Goal: Information Seeking & Learning: Learn about a topic

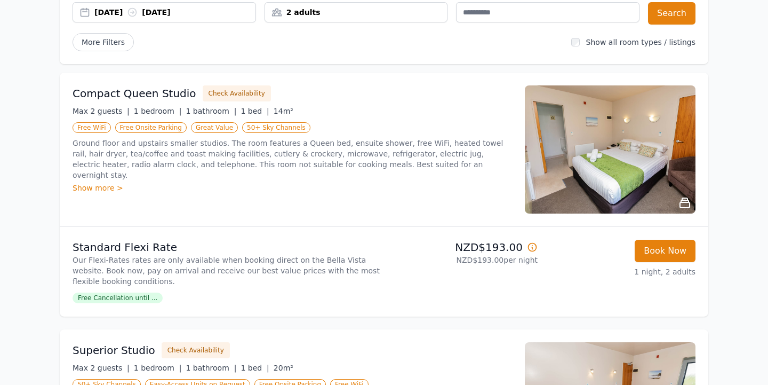
scroll to position [106, 0]
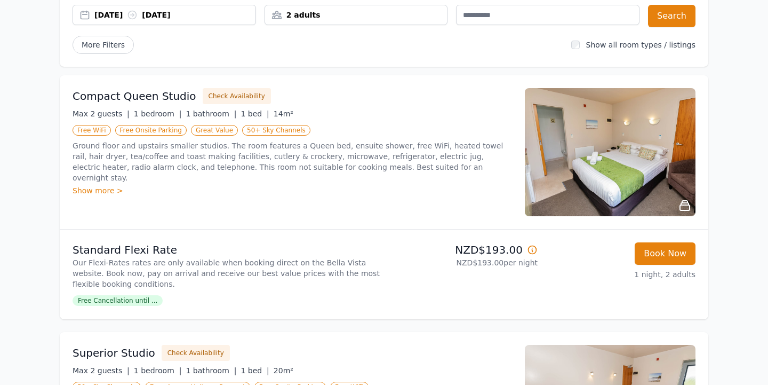
click at [107, 185] on div "Show more >" at bounding box center [293, 190] width 440 height 11
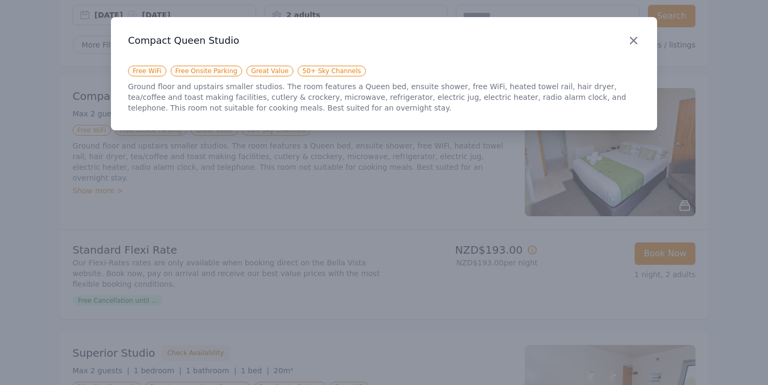
click at [638, 37] on icon "button" at bounding box center [634, 40] width 13 height 13
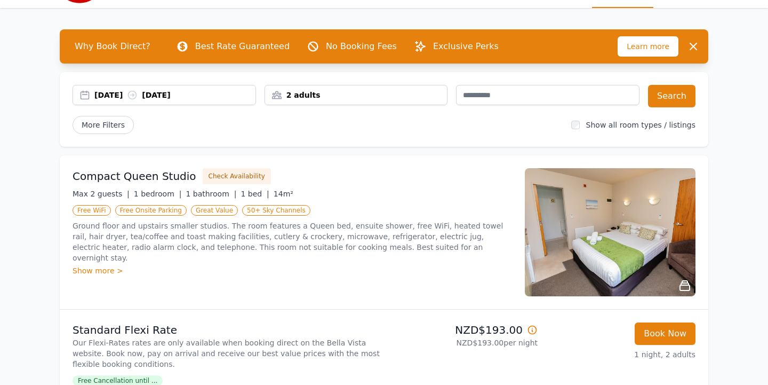
scroll to position [30, 0]
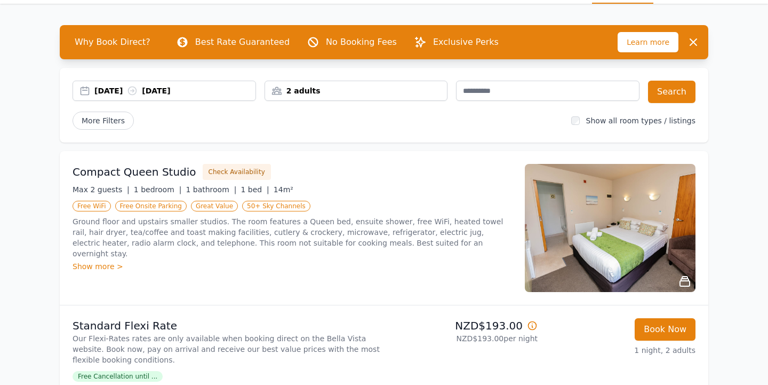
click at [105, 261] on div "Show more >" at bounding box center [293, 266] width 440 height 11
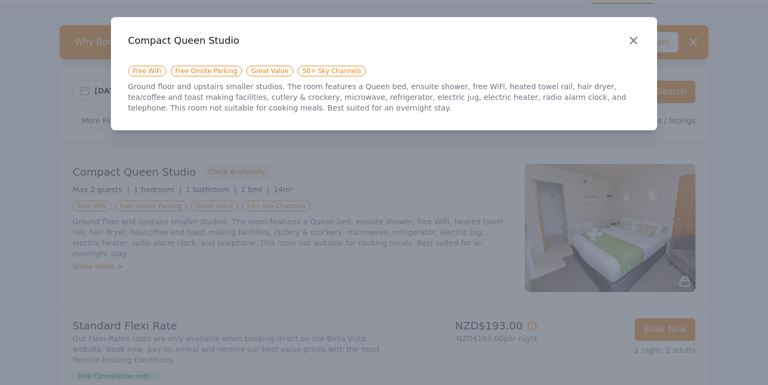
click at [638, 36] on icon "button" at bounding box center [634, 40] width 13 height 13
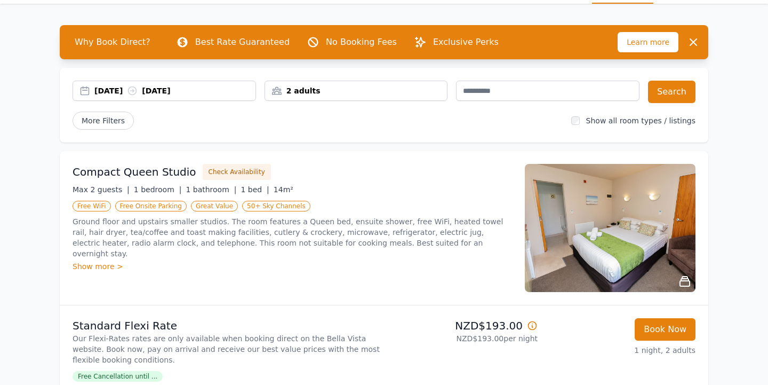
click at [634, 256] on img at bounding box center [610, 228] width 171 height 128
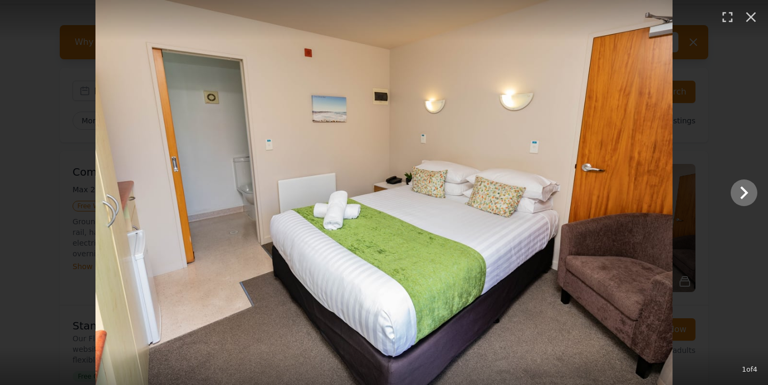
click at [744, 190] on icon "Show slide 2 of 4" at bounding box center [745, 192] width 8 height 13
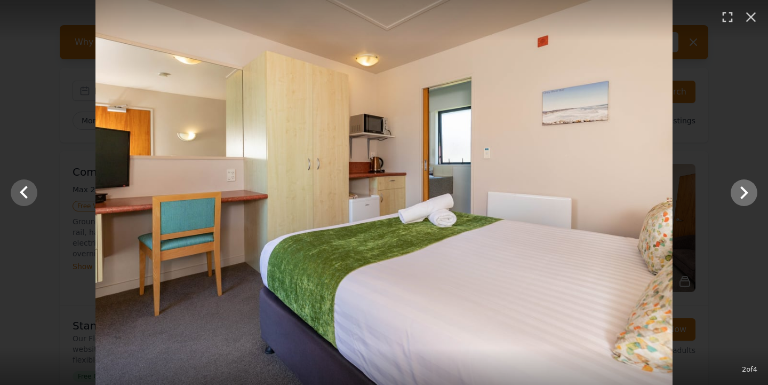
click at [744, 190] on icon "Show slide 3 of 4" at bounding box center [745, 192] width 8 height 13
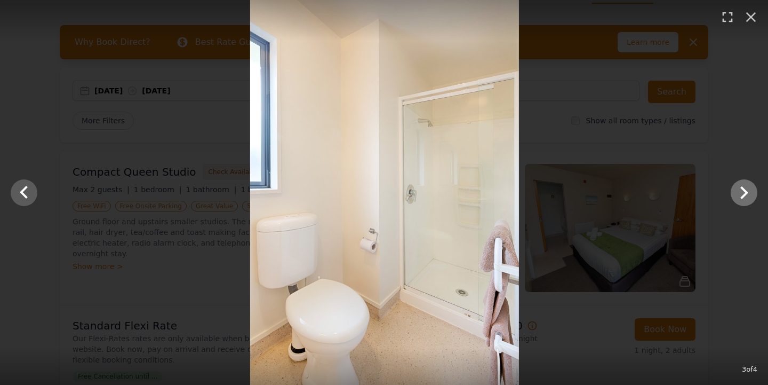
click at [744, 190] on icon "Show slide 4 of 4" at bounding box center [745, 192] width 8 height 13
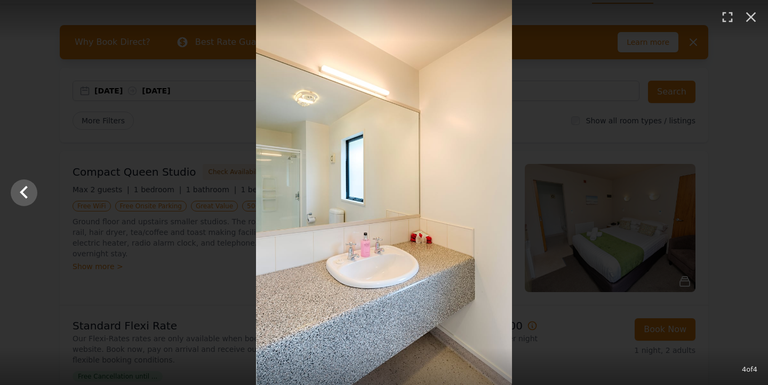
click at [744, 190] on div at bounding box center [384, 192] width 768 height 385
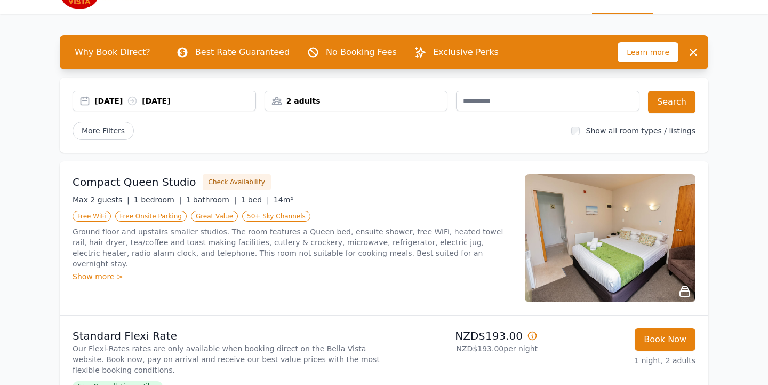
scroll to position [21, 0]
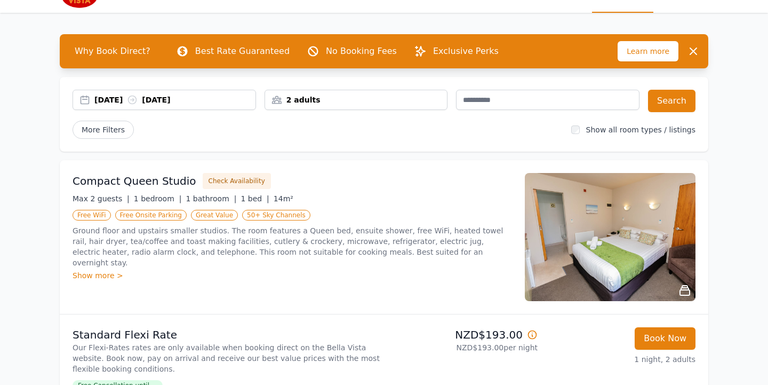
click at [552, 237] on img at bounding box center [610, 237] width 171 height 128
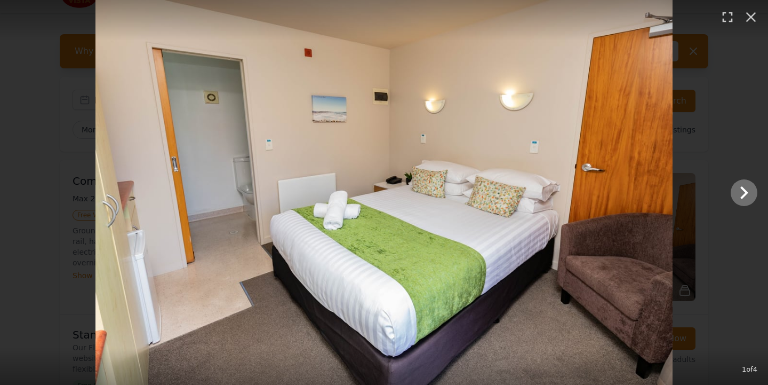
click at [740, 192] on icon "Show slide 2 of 4" at bounding box center [745, 193] width 26 height 26
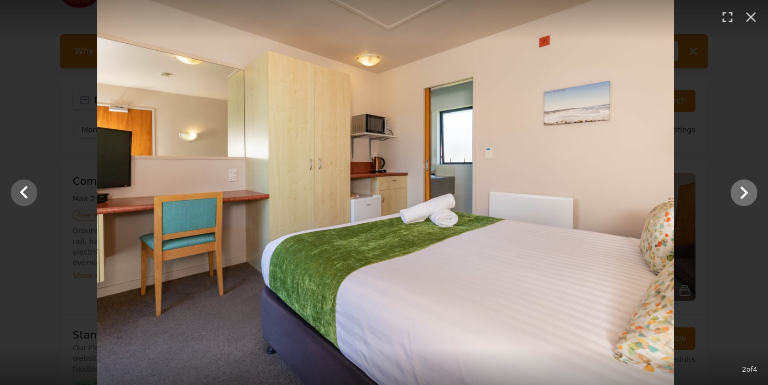
click at [740, 192] on icon "Show slide 3 of 4" at bounding box center [745, 193] width 26 height 26
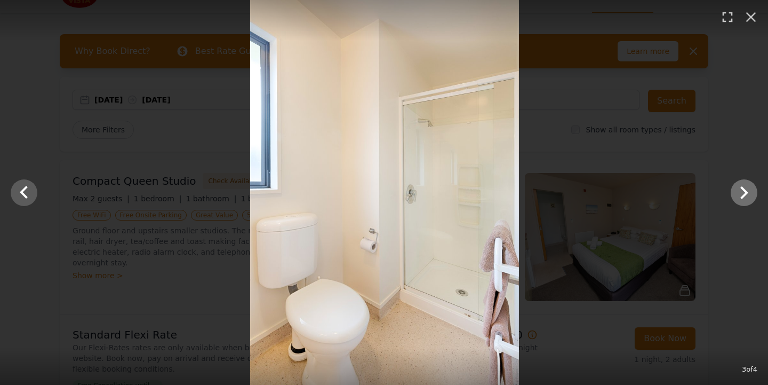
click at [740, 192] on icon "Show slide 4 of 4" at bounding box center [745, 193] width 26 height 26
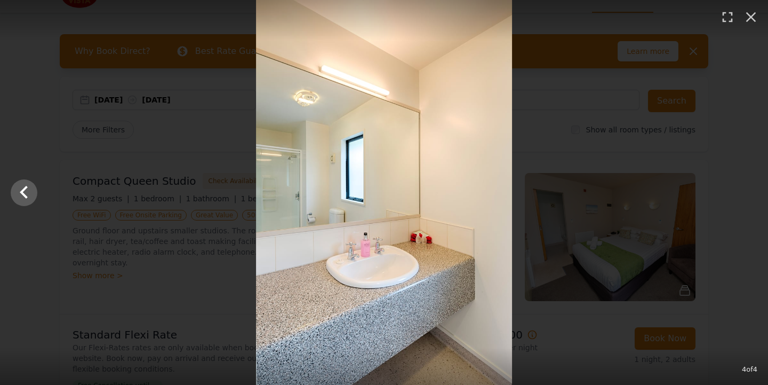
click at [740, 192] on div at bounding box center [384, 192] width 768 height 385
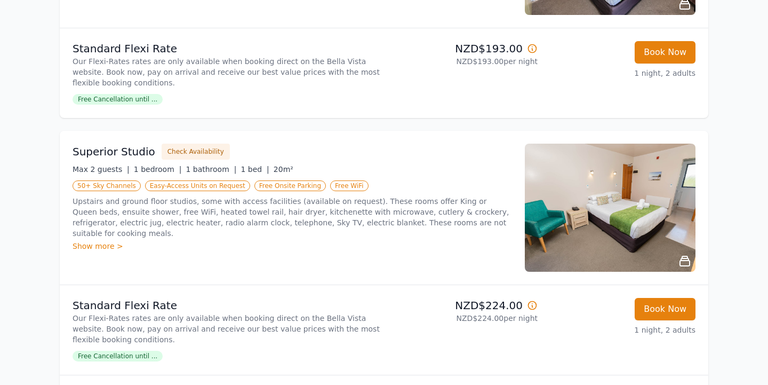
scroll to position [309, 0]
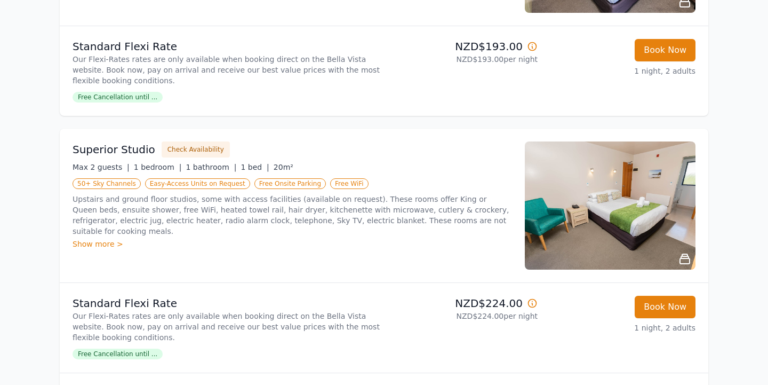
click at [548, 212] on img at bounding box center [610, 205] width 171 height 128
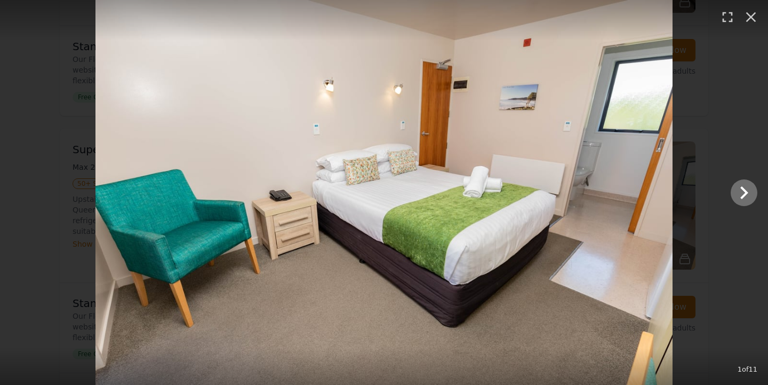
click at [745, 197] on icon "Show slide 2 of 11" at bounding box center [745, 193] width 26 height 26
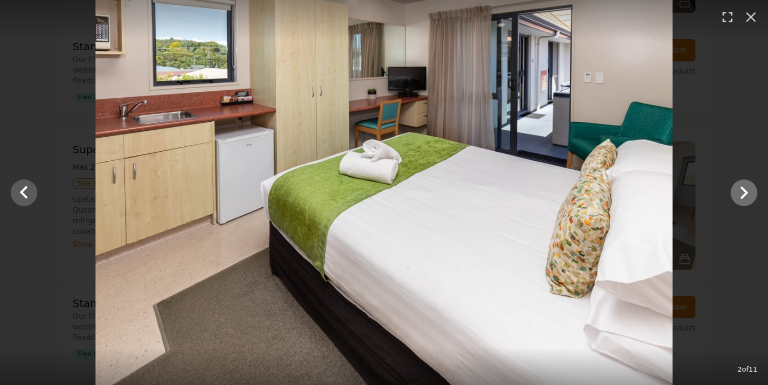
click at [745, 197] on icon "Show slide 3 of 11" at bounding box center [745, 193] width 26 height 26
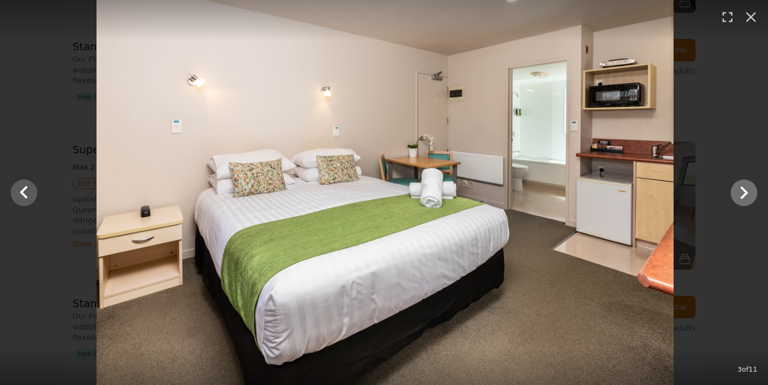
click at [745, 197] on icon "Show slide 4 of 11" at bounding box center [745, 193] width 26 height 26
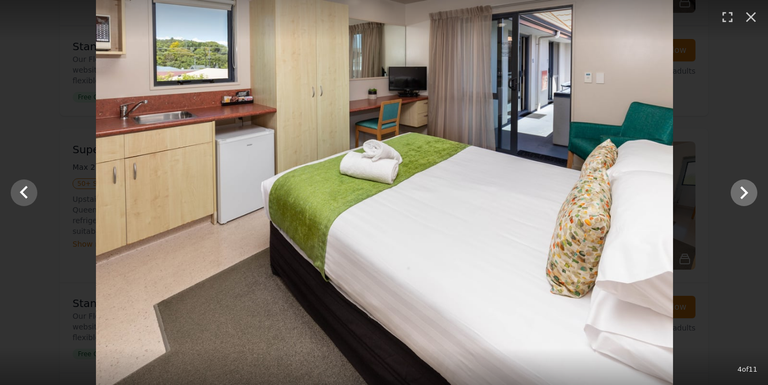
click at [745, 197] on icon "Show slide 5 of 11" at bounding box center [745, 193] width 26 height 26
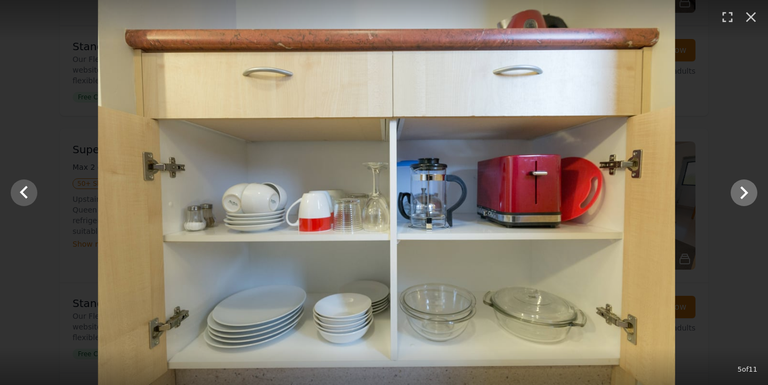
click at [745, 197] on icon "Show slide 6 of 11" at bounding box center [745, 193] width 26 height 26
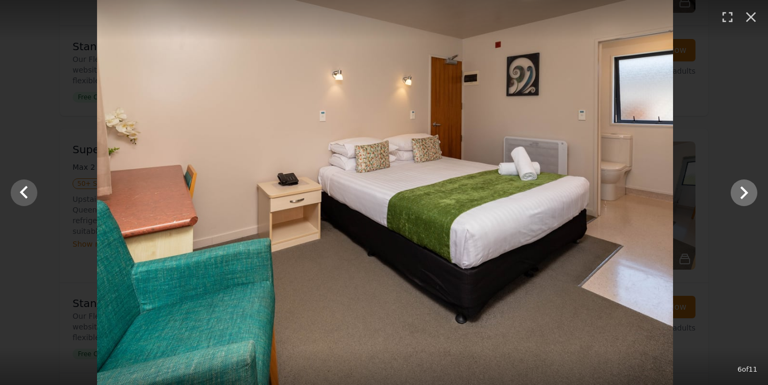
click at [745, 197] on icon "Show slide 7 of 11" at bounding box center [745, 193] width 26 height 26
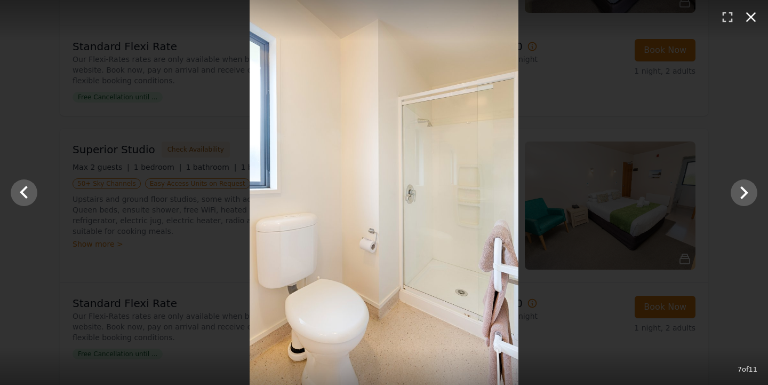
click at [753, 21] on icon "button" at bounding box center [751, 17] width 17 height 17
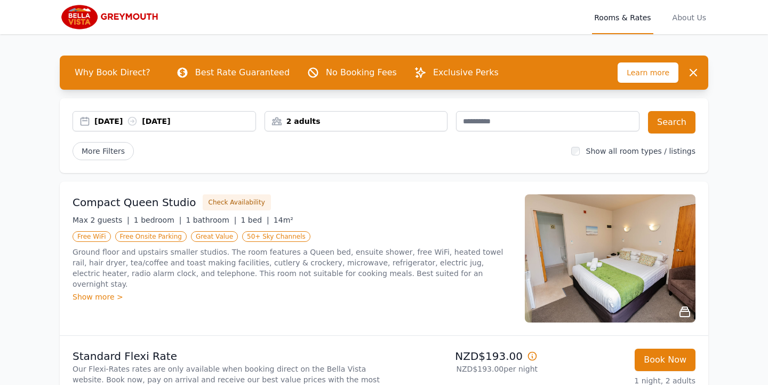
scroll to position [38, 0]
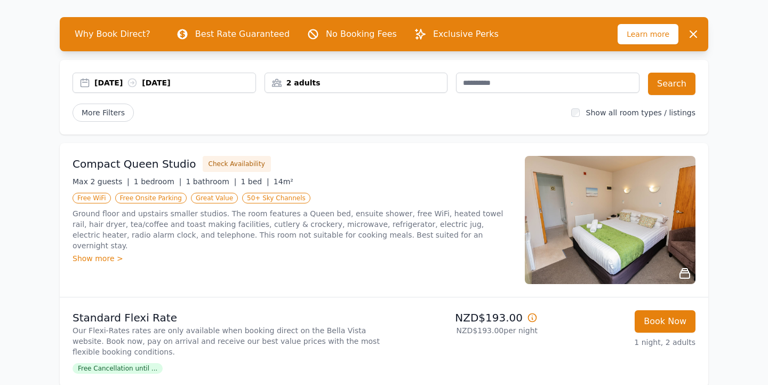
click at [631, 209] on img at bounding box center [610, 220] width 171 height 128
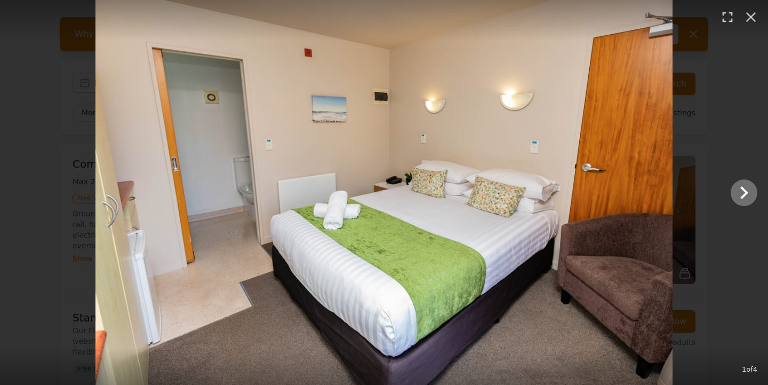
click at [737, 192] on icon "Show slide 2 of 4" at bounding box center [745, 193] width 26 height 26
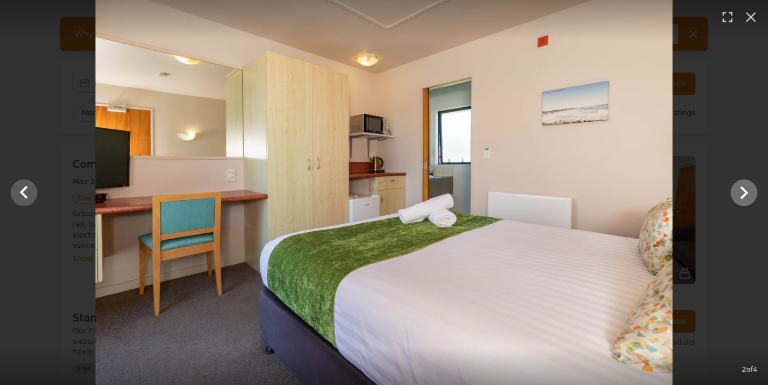
click at [737, 192] on icon "Show slide 3 of 4" at bounding box center [745, 193] width 26 height 26
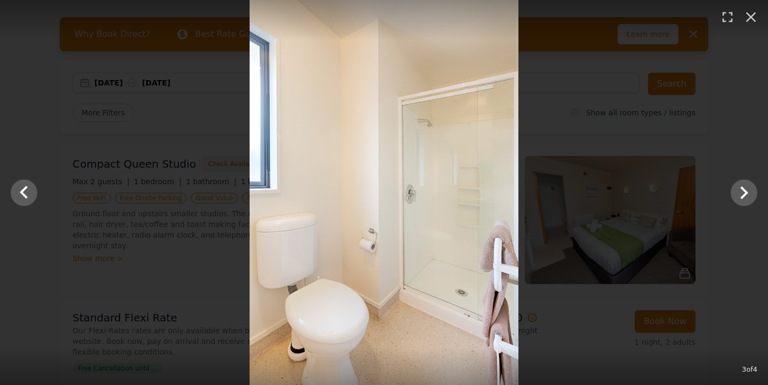
click at [624, 187] on div at bounding box center [384, 192] width 768 height 385
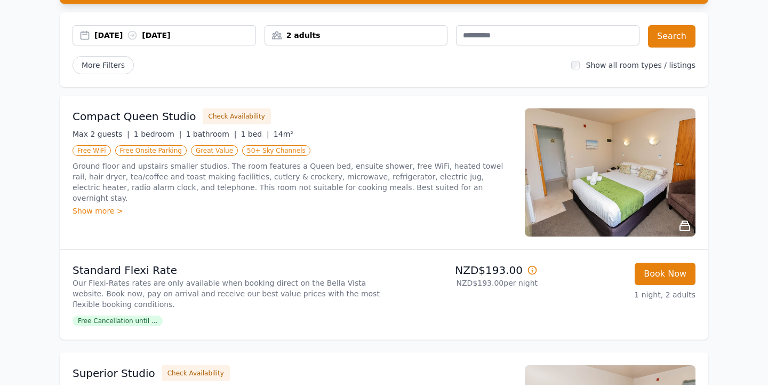
scroll to position [86, 0]
click at [615, 157] on img at bounding box center [610, 172] width 171 height 128
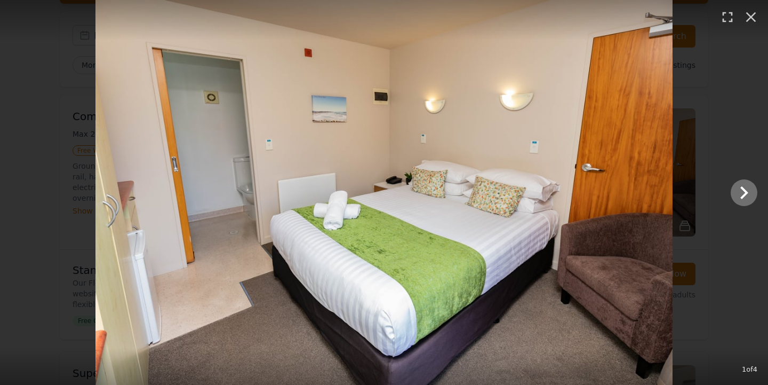
click at [754, 188] on icon "Show slide 2 of 4" at bounding box center [745, 193] width 26 height 26
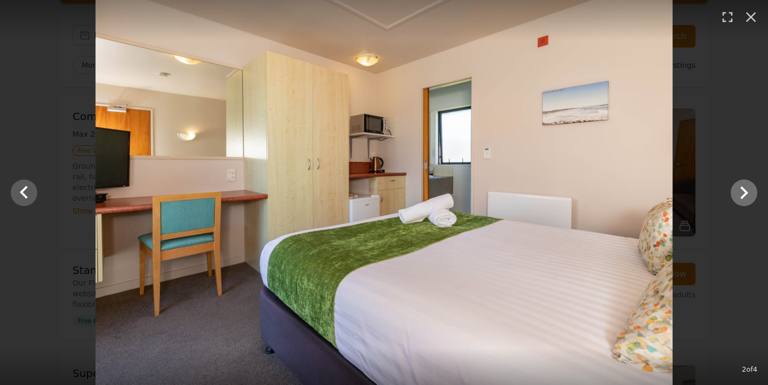
click at [754, 188] on icon "Show slide 3 of 4" at bounding box center [745, 193] width 26 height 26
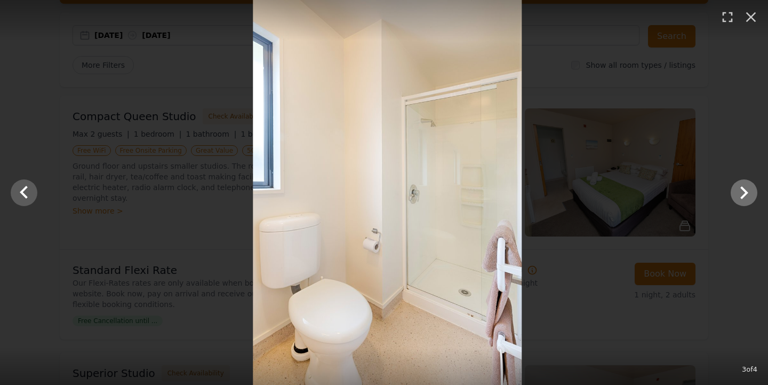
click at [754, 188] on icon "Show slide 4 of 4" at bounding box center [745, 193] width 26 height 26
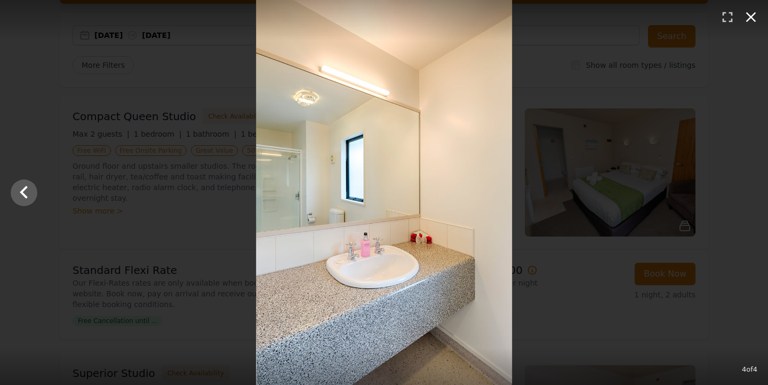
click at [753, 20] on icon "button" at bounding box center [751, 17] width 17 height 17
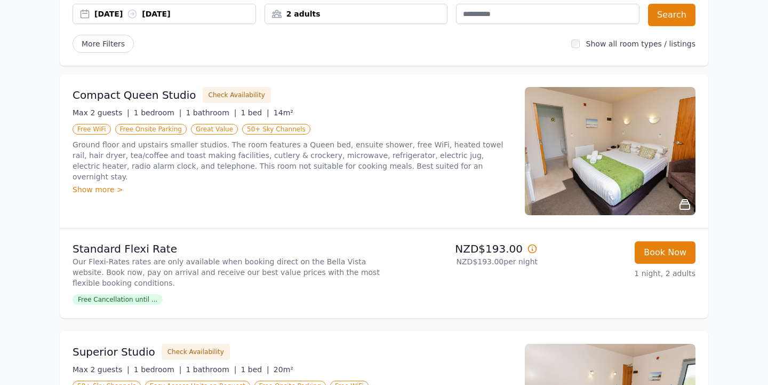
scroll to position [105, 0]
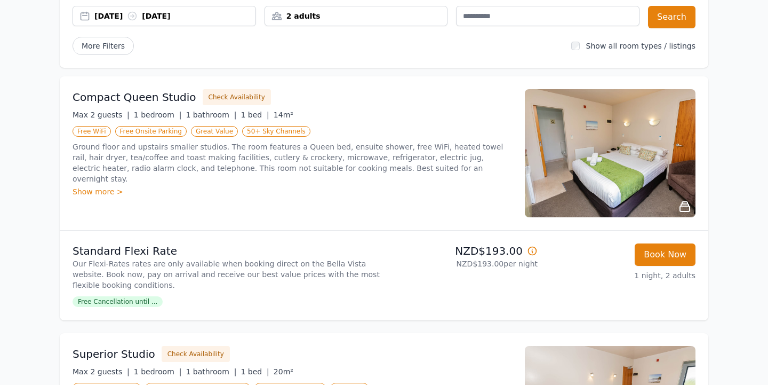
click at [638, 123] on img at bounding box center [610, 153] width 171 height 128
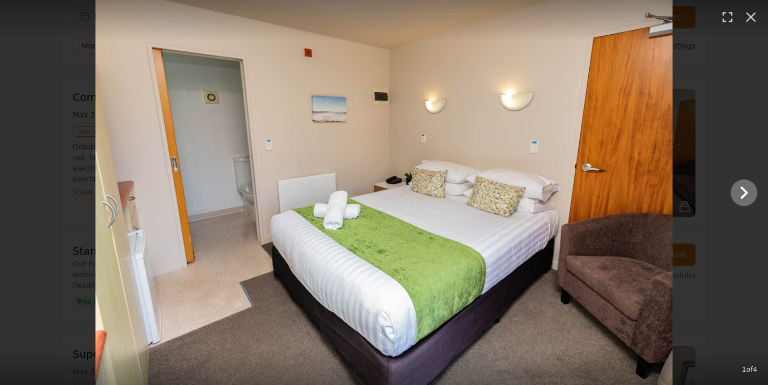
click at [744, 192] on icon "Show slide 2 of 4" at bounding box center [745, 193] width 26 height 26
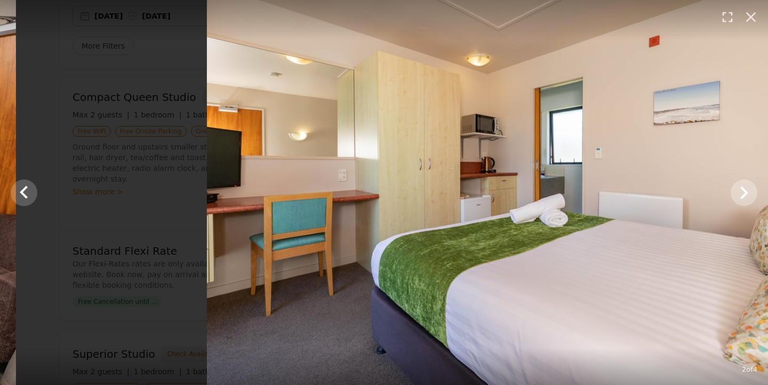
click at [744, 192] on icon "Show slide 3 of 4" at bounding box center [745, 193] width 26 height 26
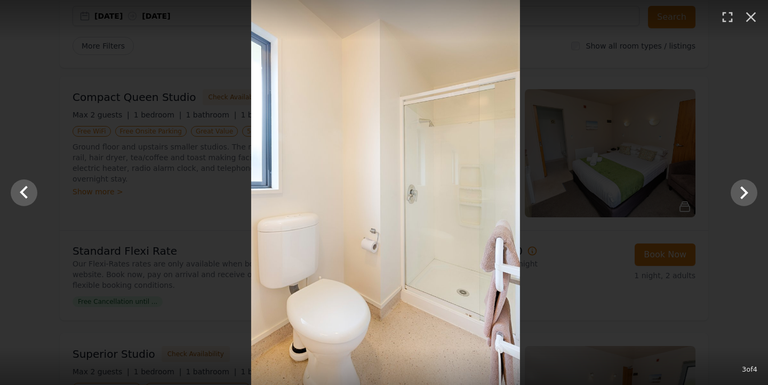
click at [744, 167] on div at bounding box center [386, 192] width 768 height 385
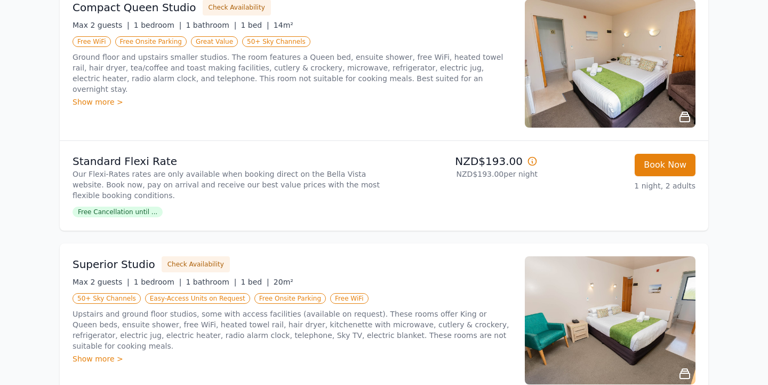
scroll to position [223, 0]
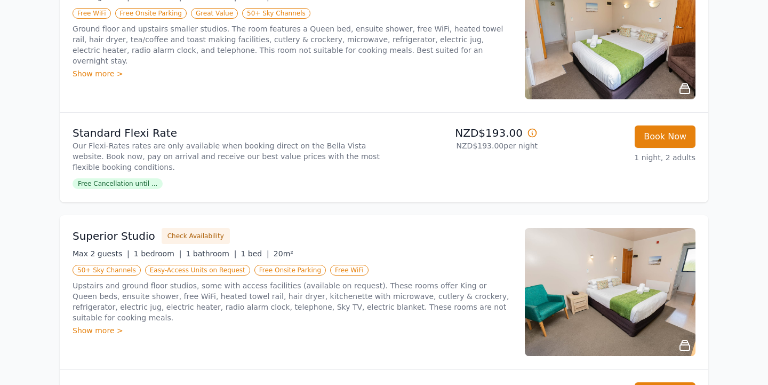
click at [613, 280] on img at bounding box center [610, 292] width 171 height 128
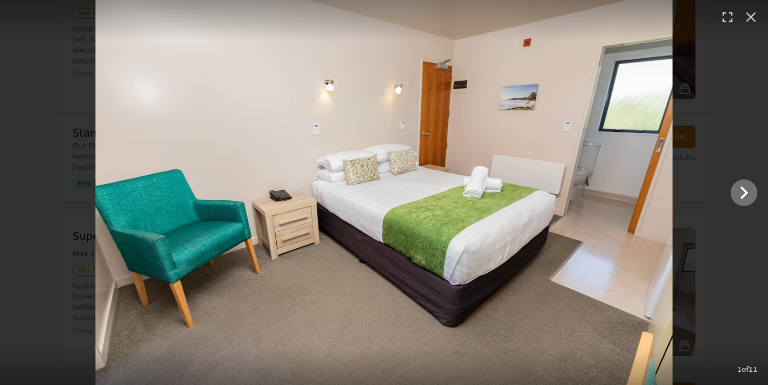
click at [747, 192] on icon "Show slide 2 of 11" at bounding box center [745, 192] width 8 height 13
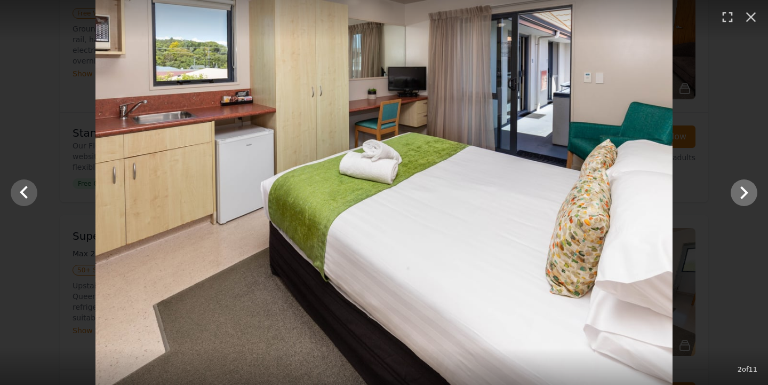
click at [747, 192] on icon "Show slide 3 of 11" at bounding box center [745, 192] width 8 height 13
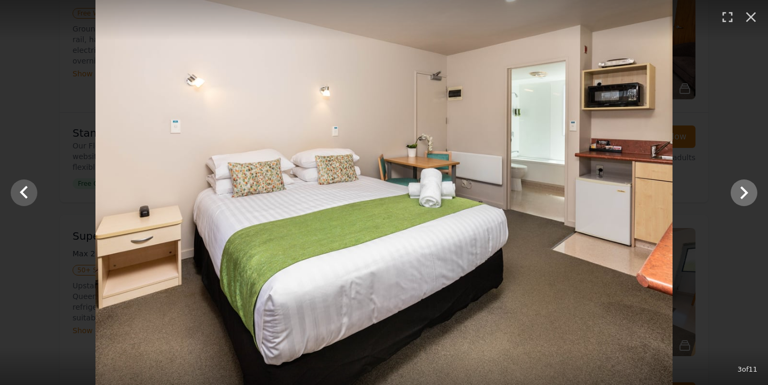
click at [747, 192] on icon "Show slide 4 of 11" at bounding box center [745, 192] width 8 height 13
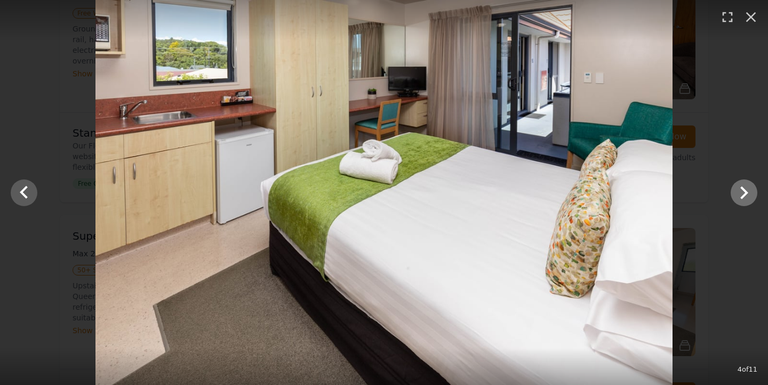
click at [742, 194] on icon "Show slide 5 of 11" at bounding box center [745, 193] width 26 height 26
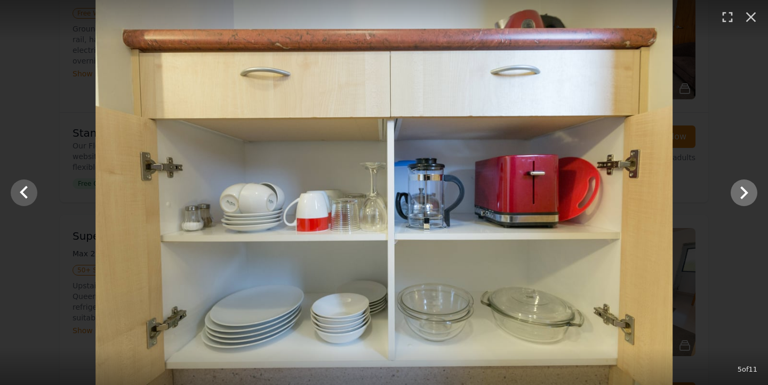
click at [742, 194] on icon "Show slide 6 of 11" at bounding box center [745, 193] width 26 height 26
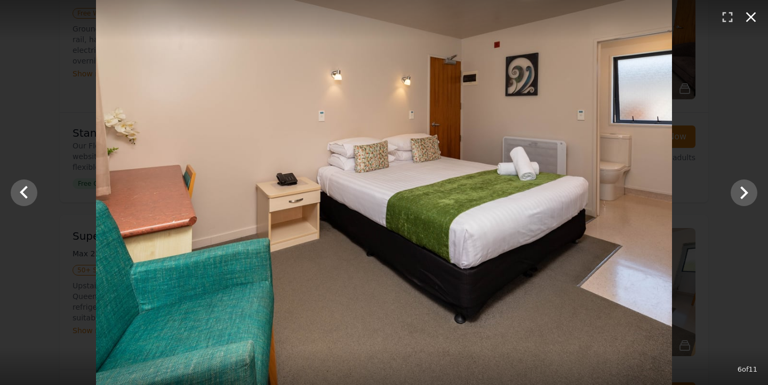
click at [761, 20] on button "button" at bounding box center [751, 16] width 23 height 23
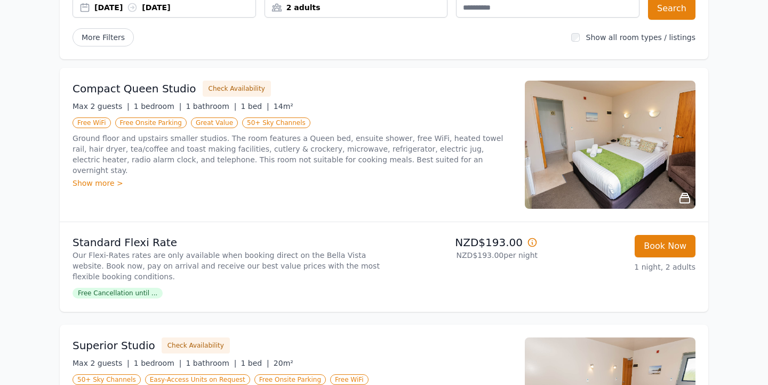
scroll to position [110, 0]
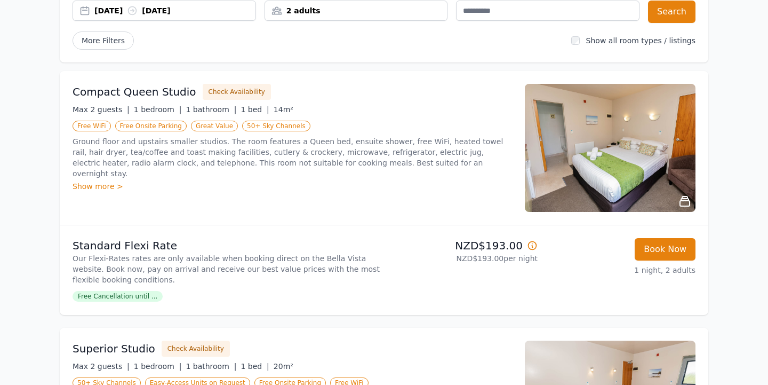
click at [685, 201] on icon at bounding box center [685, 201] width 10 height 10
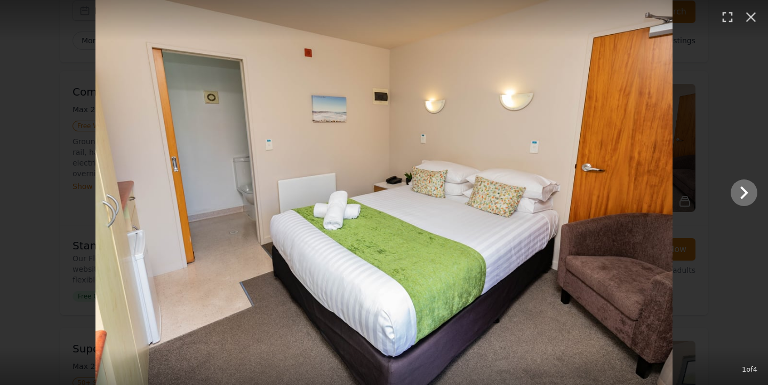
click at [741, 193] on icon "Show slide 2 of 4" at bounding box center [745, 193] width 26 height 26
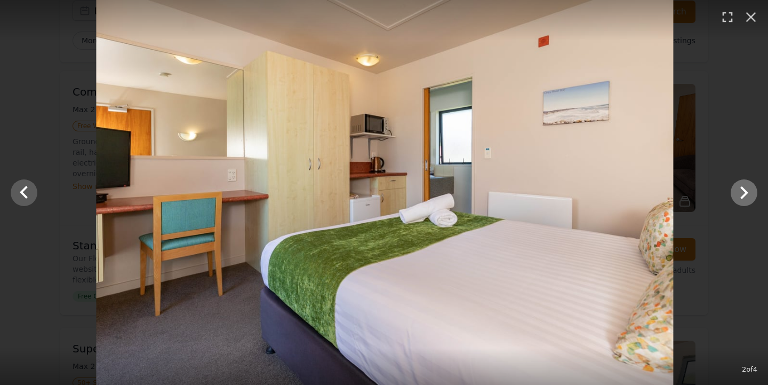
click at [741, 193] on icon "Show slide 3 of 4" at bounding box center [745, 193] width 26 height 26
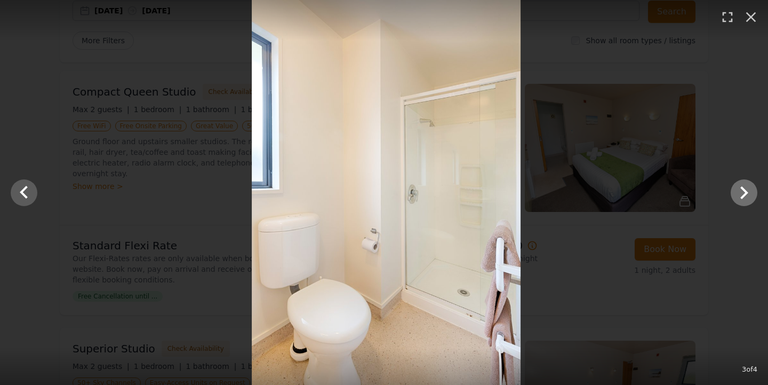
click at [741, 193] on icon "Show slide 4 of 4" at bounding box center [745, 193] width 26 height 26
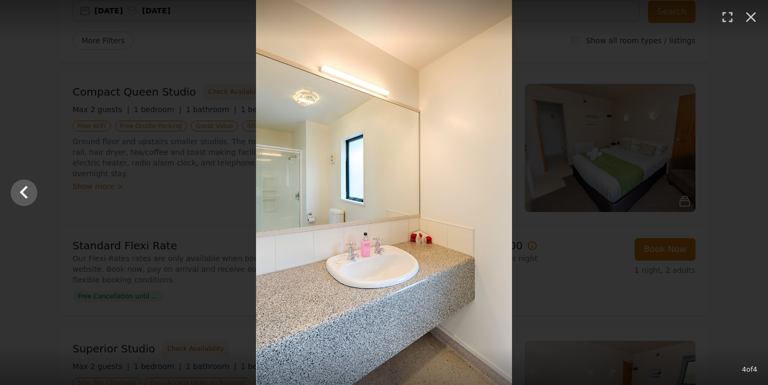
click at [741, 193] on div at bounding box center [384, 192] width 768 height 385
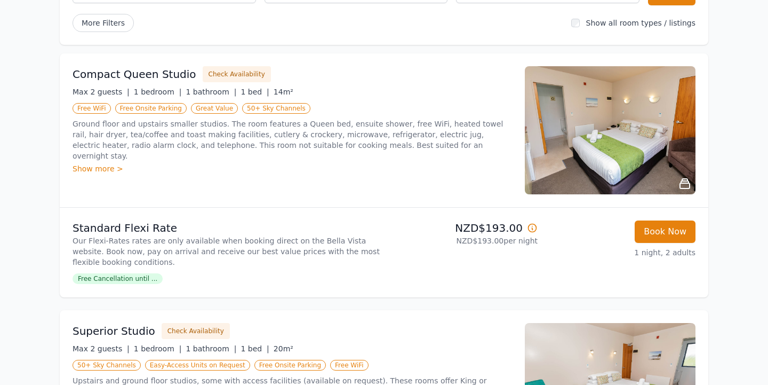
scroll to position [131, 0]
